Goal: Task Accomplishment & Management: Manage account settings

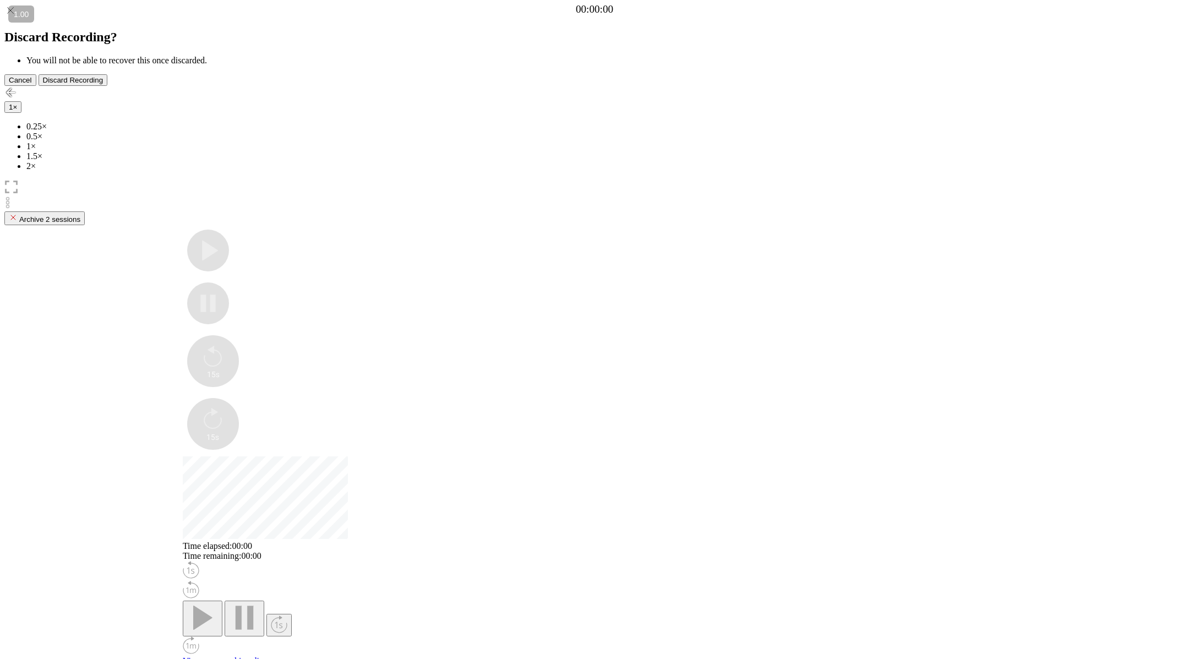
click at [11, 196] on icon at bounding box center [7, 202] width 7 height 13
click at [85, 211] on button "Archive 2 sessions" at bounding box center [44, 218] width 80 height 14
click at [13, 86] on icon at bounding box center [10, 92] width 13 height 13
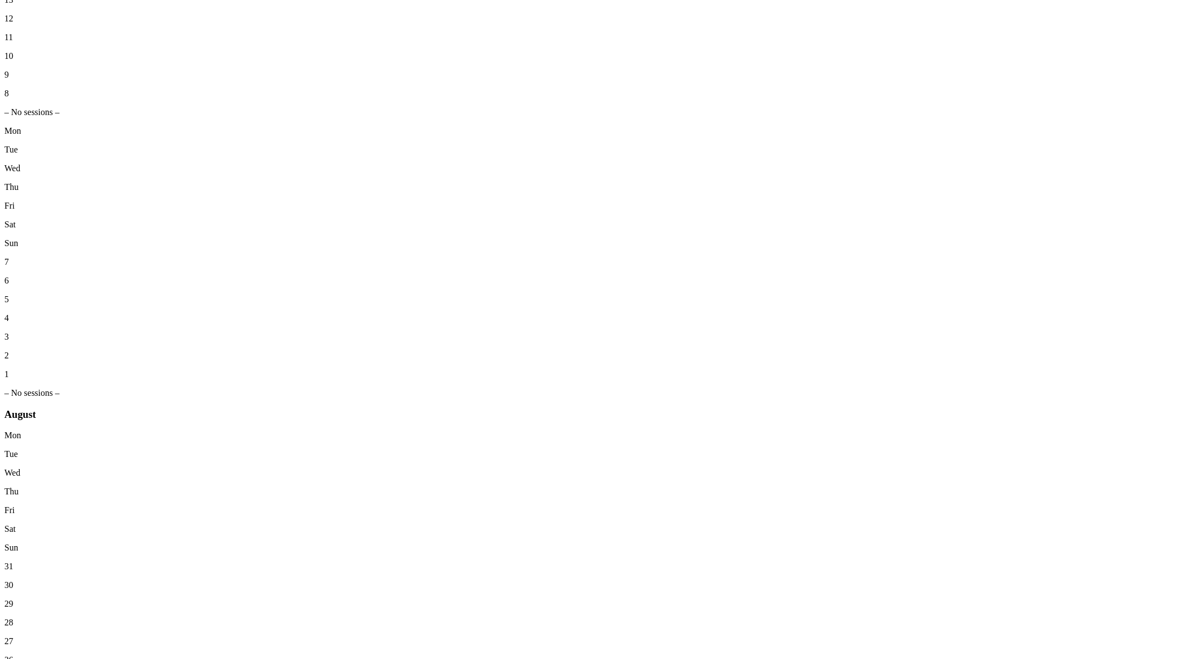
scroll to position [804, 0]
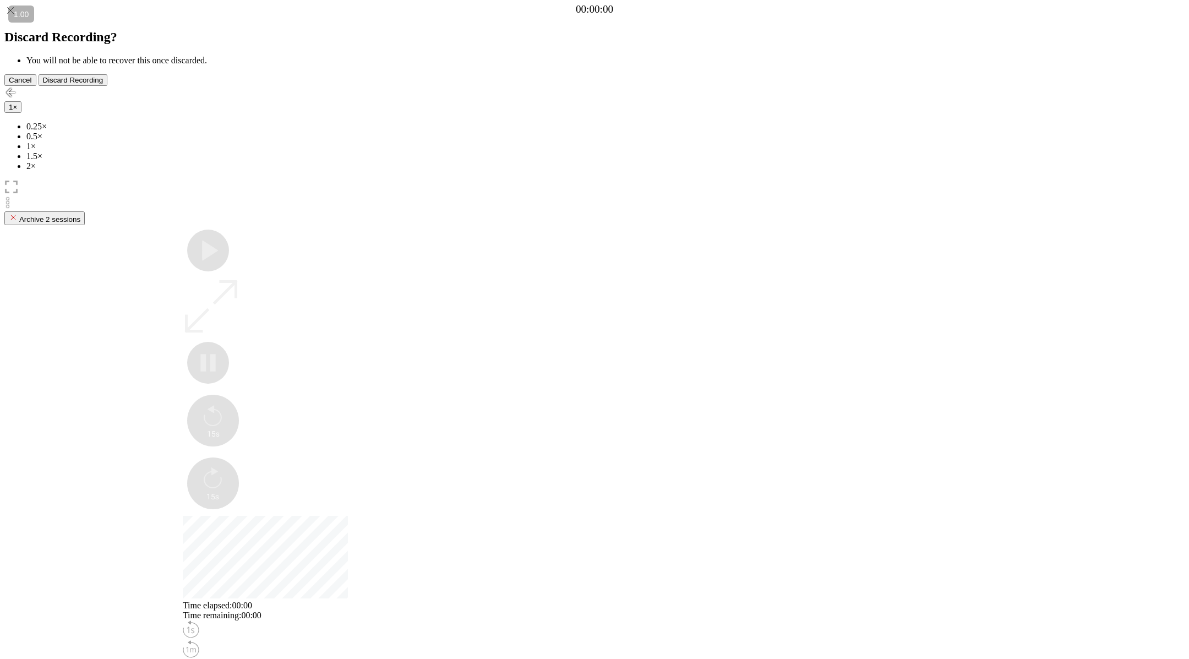
click at [11, 196] on icon at bounding box center [7, 202] width 7 height 13
click at [80, 213] on div "Archive 2 sessions" at bounding box center [45, 218] width 72 height 10
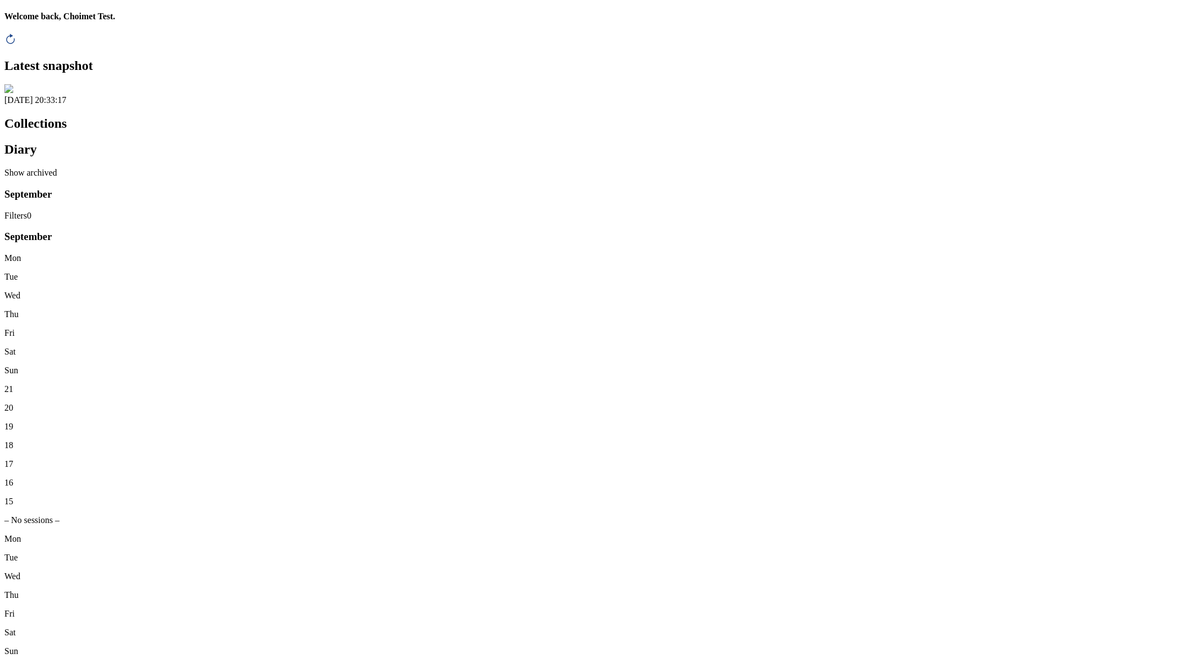
click at [57, 168] on link "Show archived" at bounding box center [30, 172] width 53 height 9
click at [54, 168] on link "Hide archived" at bounding box center [29, 172] width 50 height 9
click at [57, 168] on link "Show archived" at bounding box center [30, 172] width 53 height 9
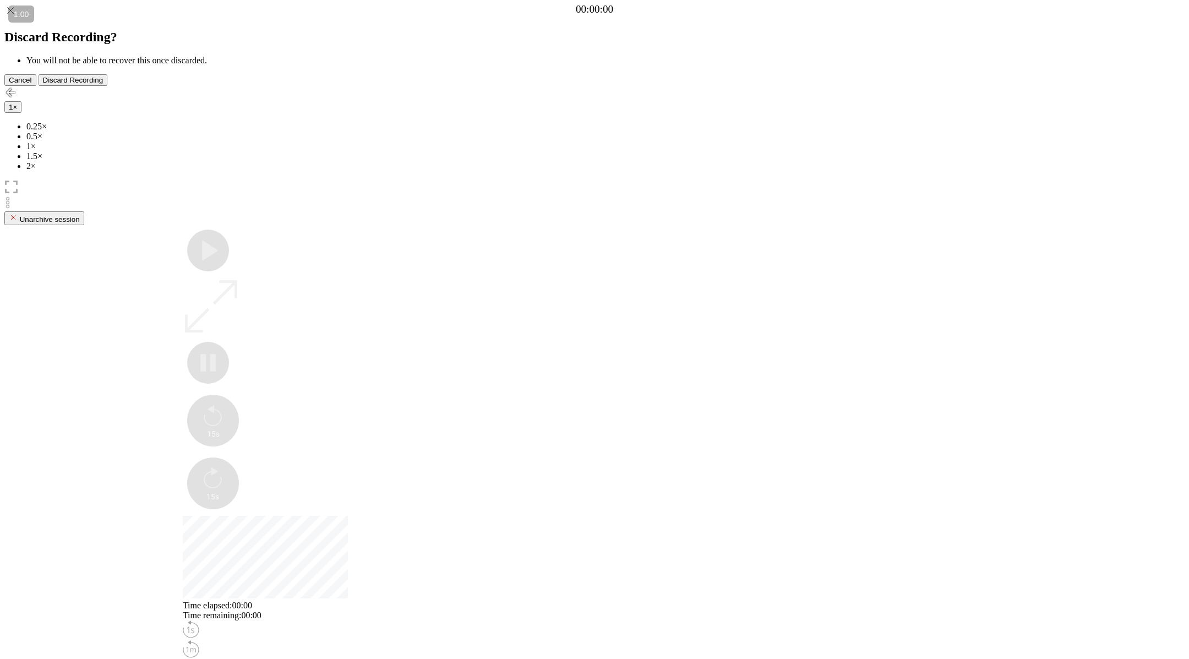
scroll to position [10, 0]
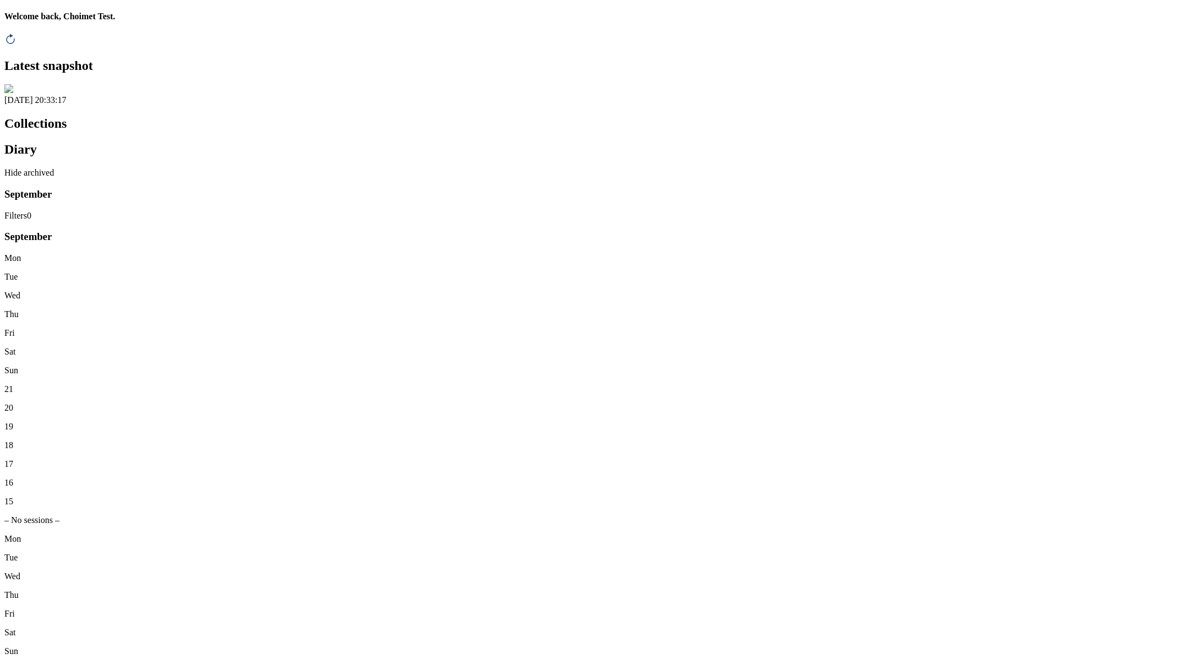
click at [54, 168] on link "Hide archived" at bounding box center [29, 172] width 50 height 9
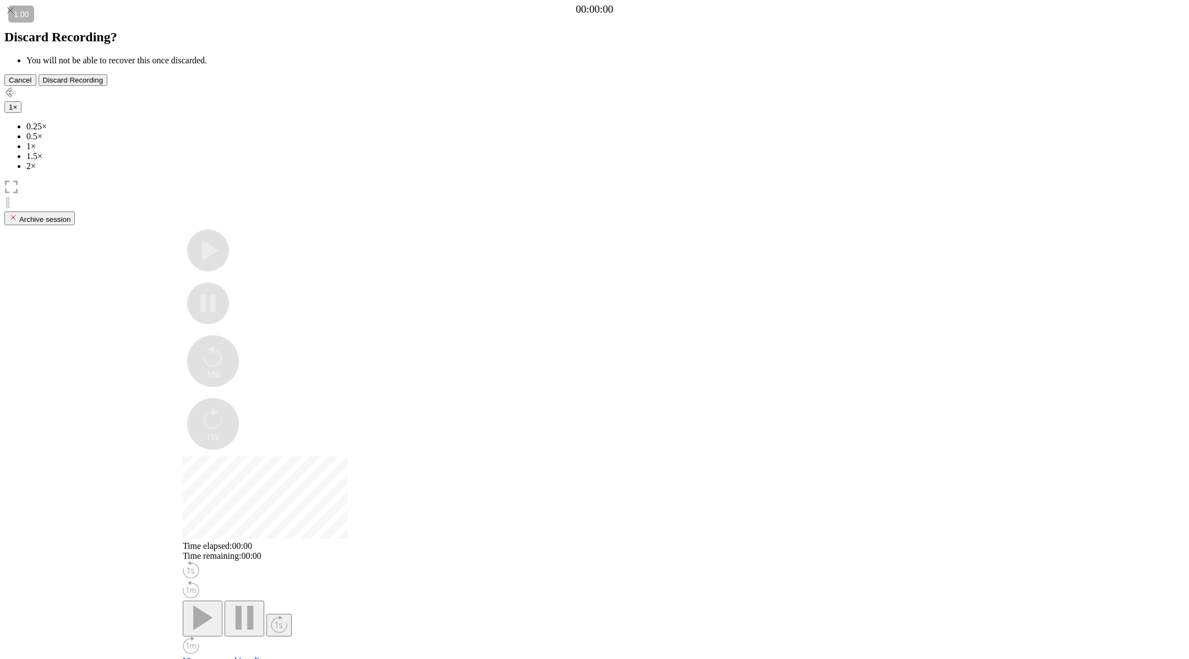
scroll to position [10, 0]
